Goal: Complete application form

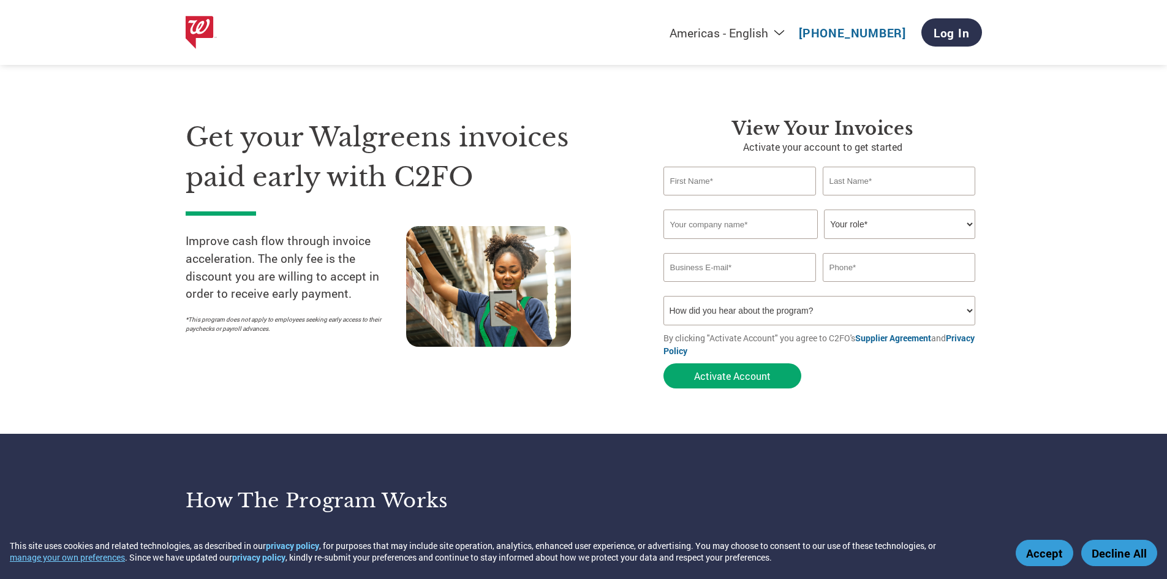
click at [764, 272] on input "email" at bounding box center [739, 267] width 153 height 29
click at [859, 265] on input "text" at bounding box center [898, 267] width 153 height 29
click at [787, 314] on select "How did you hear about the program? Received a letter Email Social Media Online…" at bounding box center [819, 310] width 312 height 29
select select "Other"
click at [663, 296] on select "How did you hear about the program? Received a letter Email Social Media Online…" at bounding box center [819, 310] width 312 height 29
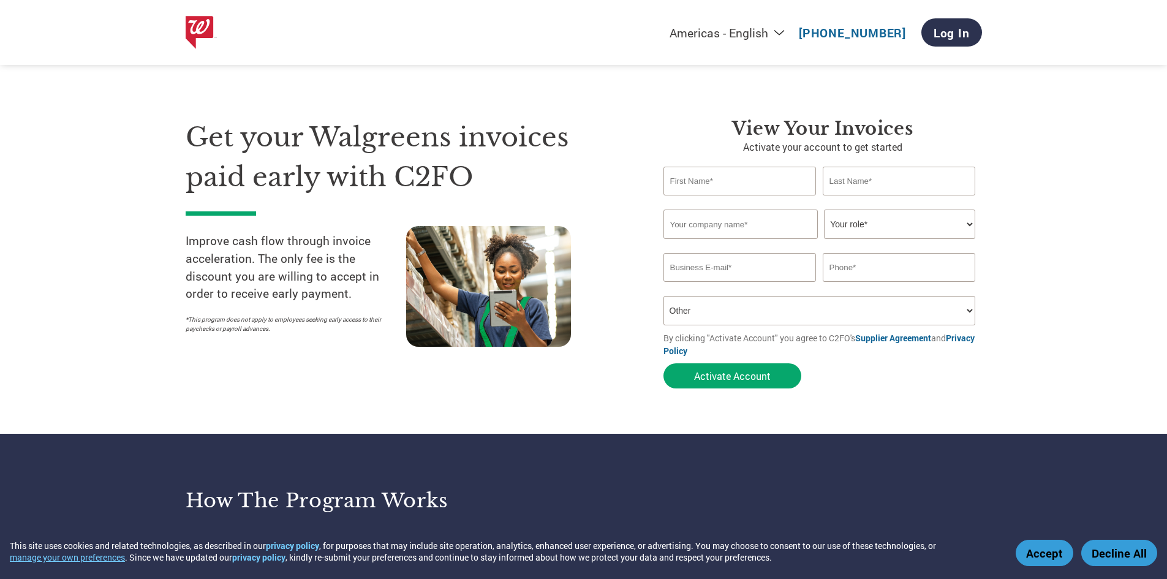
click at [874, 228] on select "Your role* CFO Controller Credit Manager Finance Director Treasurer CEO Preside…" at bounding box center [899, 223] width 151 height 29
select select "ACCOUNTING"
click at [824, 209] on select "Your role* CFO Controller Credit Manager Finance Director Treasurer CEO Preside…" at bounding box center [899, 223] width 151 height 29
click at [727, 173] on input "text" at bounding box center [739, 181] width 153 height 29
click at [792, 235] on input "text" at bounding box center [740, 223] width 154 height 29
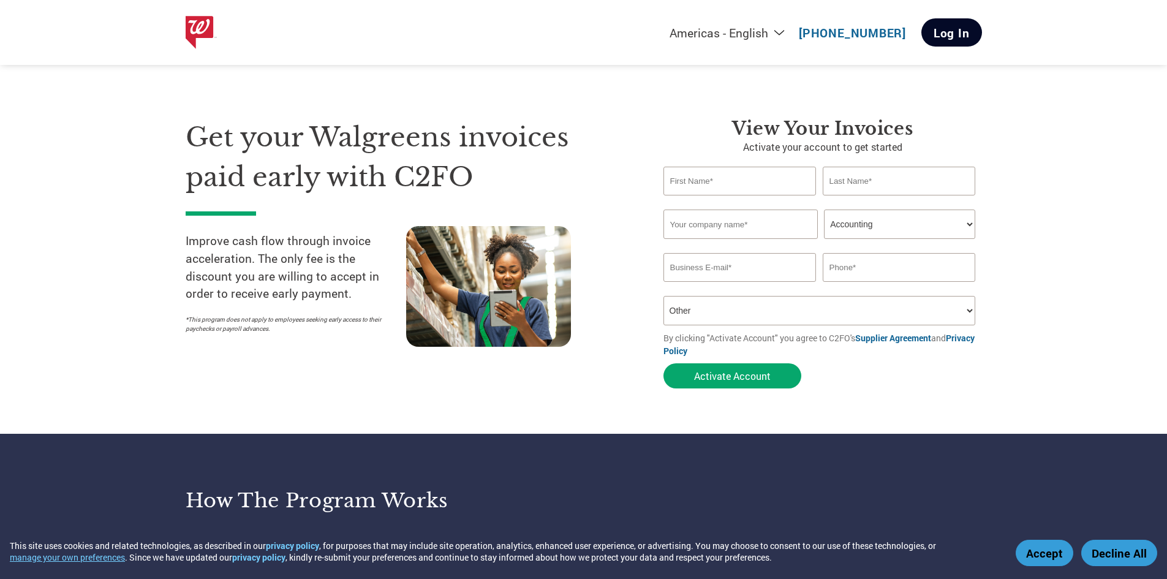
click at [944, 35] on link "Log In" at bounding box center [951, 32] width 61 height 28
click at [715, 223] on input "text" at bounding box center [740, 223] width 154 height 29
type input "Tracer Imaging"
click at [728, 187] on input "text" at bounding box center [739, 181] width 153 height 29
